Goal: Find contact information: Find contact information

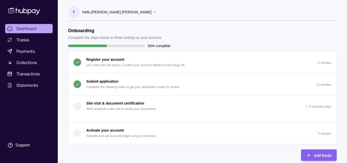
click at [21, 12] on icon at bounding box center [24, 11] width 34 height 10
click at [25, 144] on div "Support" at bounding box center [22, 145] width 14 height 6
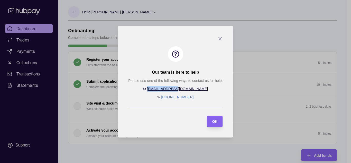
drag, startPoint x: 191, startPoint y: 90, endPoint x: 164, endPoint y: 91, distance: 27.5
click at [164, 91] on div "Please use one of the following ways to contact us for help: [EMAIL_ADDRESS][DO…" at bounding box center [175, 89] width 94 height 22
click at [222, 37] on icon "button" at bounding box center [220, 38] width 5 height 5
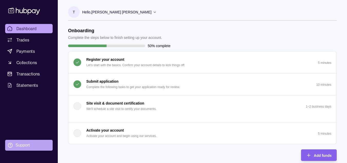
click at [22, 145] on div "Support" at bounding box center [22, 145] width 14 height 6
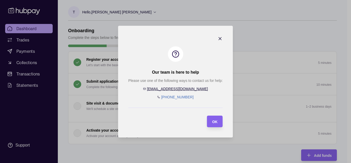
click at [219, 38] on icon "button" at bounding box center [220, 38] width 5 height 5
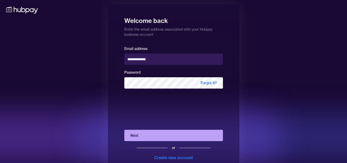
click at [154, 137] on button "Next" at bounding box center [173, 135] width 99 height 11
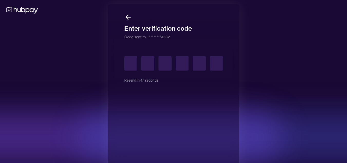
type input "*"
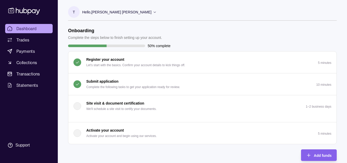
click at [104, 81] on p "Submit application" at bounding box center [102, 81] width 32 height 6
